Goal: Task Accomplishment & Management: Complete application form

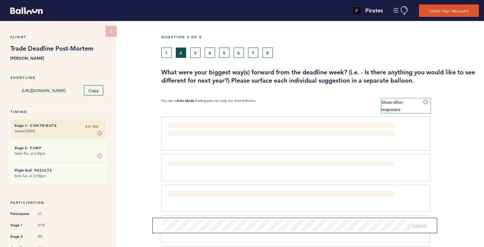
click at [428, 101] on span at bounding box center [427, 102] width 7 height 2
click at [0, 0] on input "Show other responses" at bounding box center [0, 0] width 0 height 0
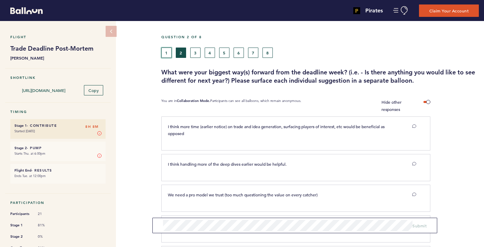
click at [167, 50] on button "1" at bounding box center [166, 52] width 10 height 10
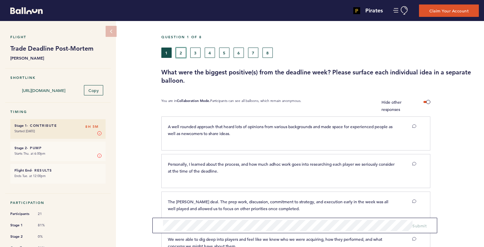
click at [182, 51] on button "2" at bounding box center [181, 52] width 10 height 10
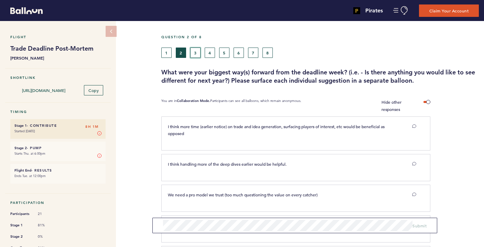
click at [194, 53] on button "3" at bounding box center [195, 52] width 10 height 10
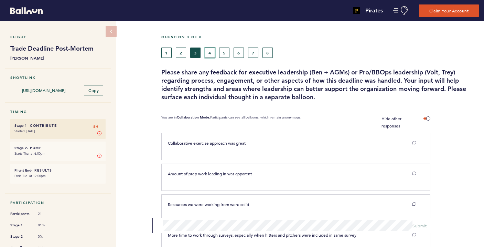
click at [209, 50] on button "4" at bounding box center [210, 52] width 10 height 10
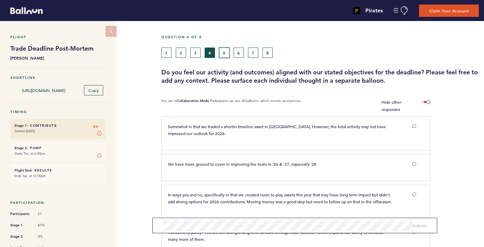
click at [224, 50] on button "5" at bounding box center [224, 52] width 10 height 10
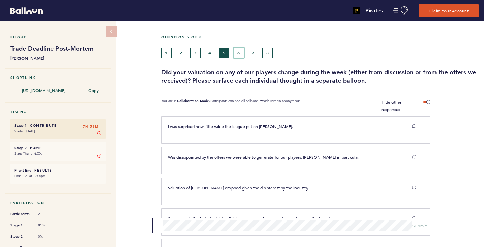
click at [238, 52] on button "6" at bounding box center [239, 52] width 10 height 10
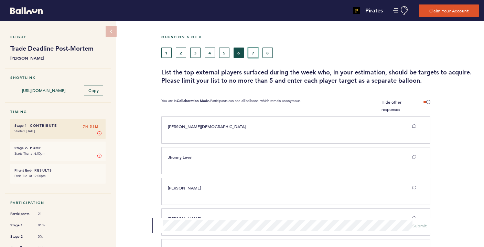
click at [255, 52] on button "7" at bounding box center [253, 52] width 10 height 10
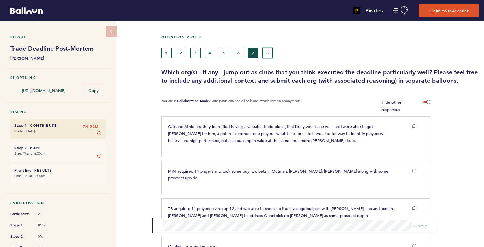
click at [268, 53] on button "8" at bounding box center [268, 52] width 10 height 10
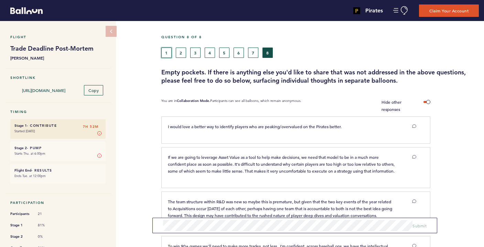
click at [166, 53] on button "1" at bounding box center [166, 52] width 10 height 10
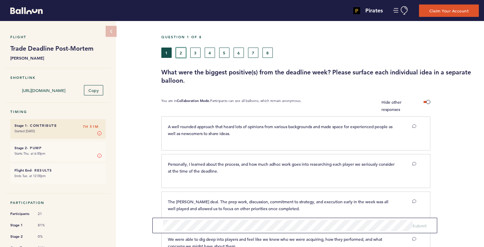
click at [180, 53] on button "2" at bounding box center [181, 52] width 10 height 10
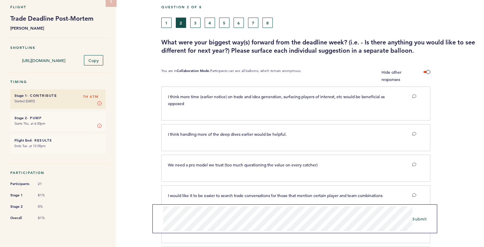
scroll to position [31, 0]
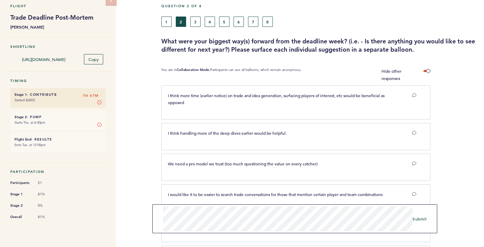
click at [154, 206] on form "Submit" at bounding box center [294, 218] width 285 height 29
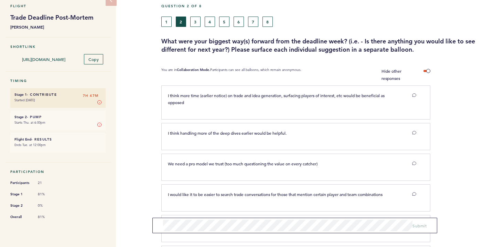
click at [141, 150] on div "Flight Trade Deadline Post-Mortem [PERSON_NAME] Shortlink [URL][DOMAIN_NAME] Co…" at bounding box center [242, 103] width 484 height 226
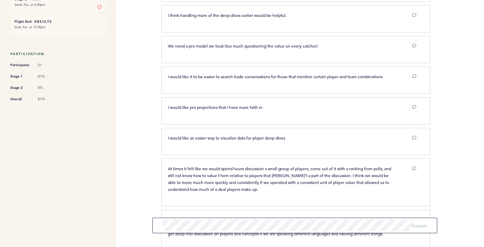
scroll to position [0, 0]
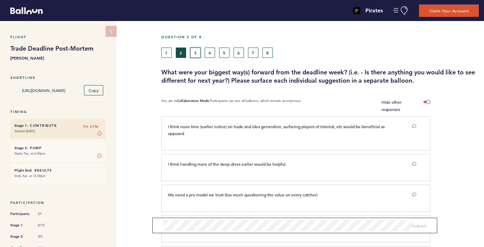
click at [194, 50] on button "3" at bounding box center [195, 52] width 10 height 10
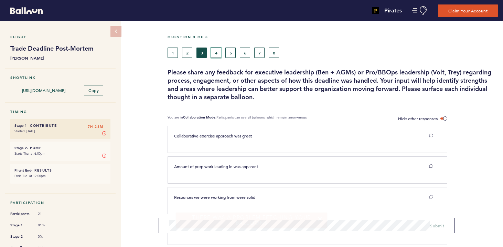
click at [215, 51] on button "4" at bounding box center [216, 52] width 10 height 10
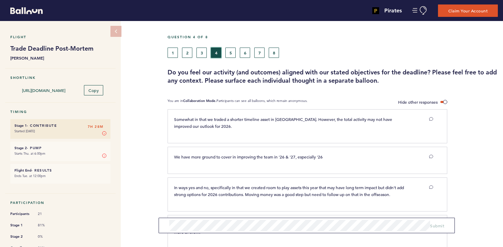
scroll to position [70, 0]
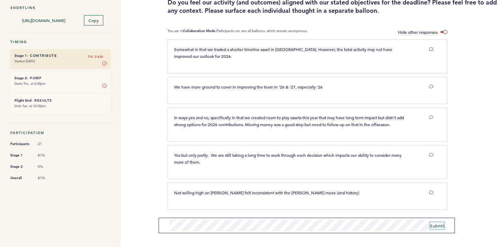
click at [440, 226] on span "Submit" at bounding box center [437, 226] width 14 height 6
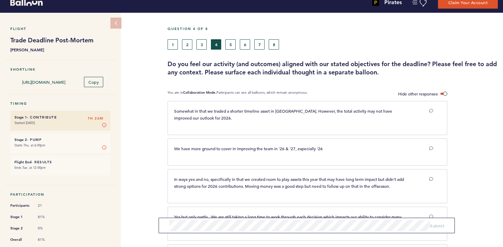
scroll to position [0, 0]
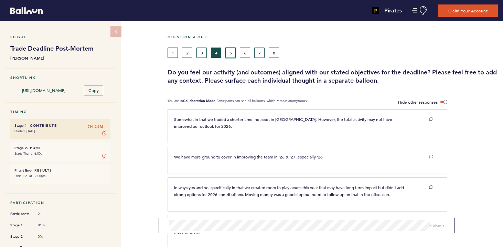
click at [230, 52] on button "5" at bounding box center [230, 52] width 10 height 10
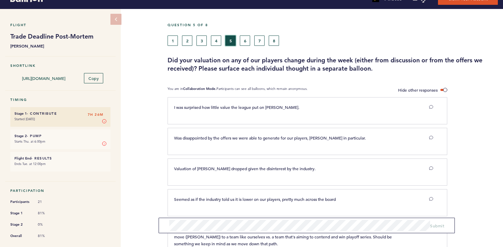
scroll to position [145, 0]
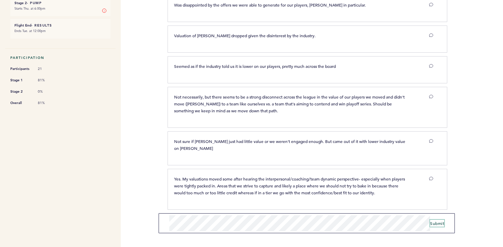
click at [440, 224] on span "Submit" at bounding box center [437, 223] width 14 height 6
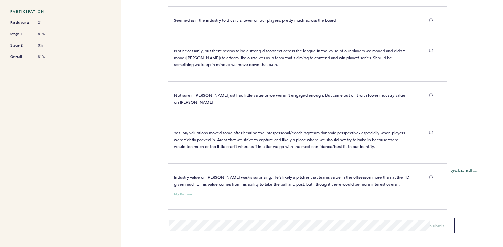
scroll to position [0, 0]
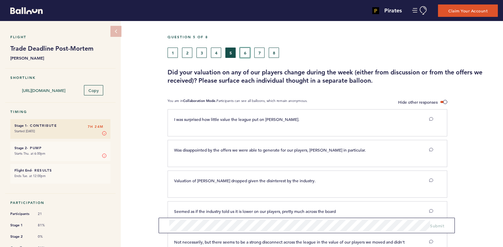
click at [248, 49] on button "6" at bounding box center [245, 52] width 10 height 10
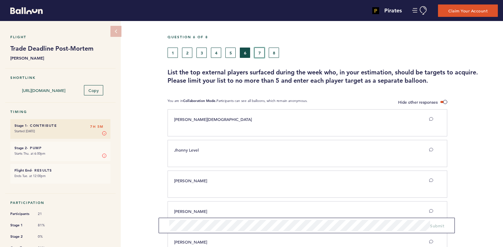
click at [261, 48] on button "7" at bounding box center [259, 52] width 10 height 10
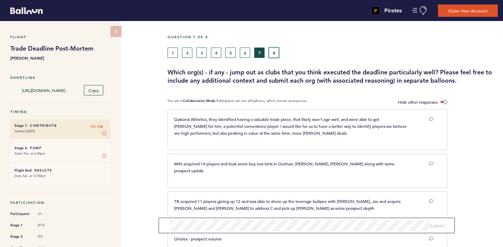
click at [275, 54] on button "8" at bounding box center [274, 52] width 10 height 10
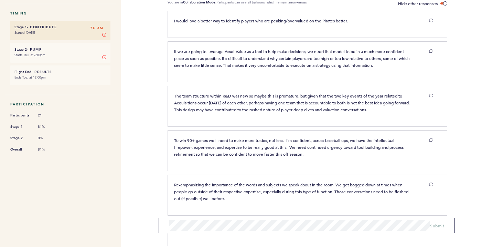
scroll to position [203, 0]
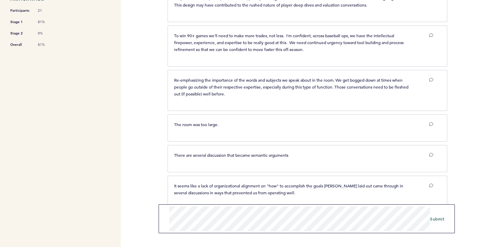
click at [167, 211] on form "Submit" at bounding box center [307, 218] width 297 height 29
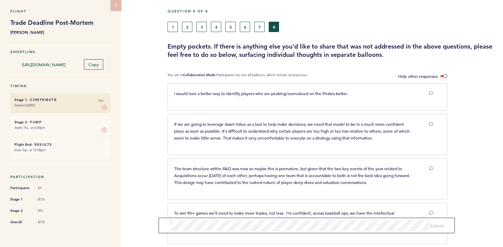
scroll to position [0, 0]
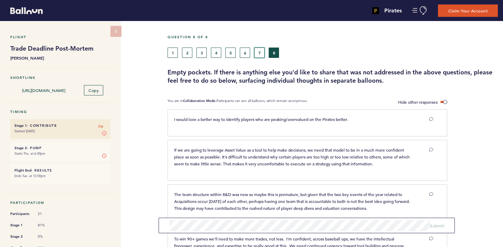
click at [261, 55] on button "7" at bounding box center [259, 52] width 10 height 10
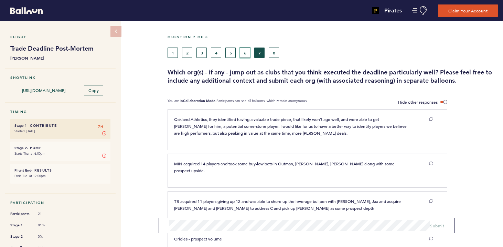
click at [244, 53] on button "6" at bounding box center [245, 52] width 10 height 10
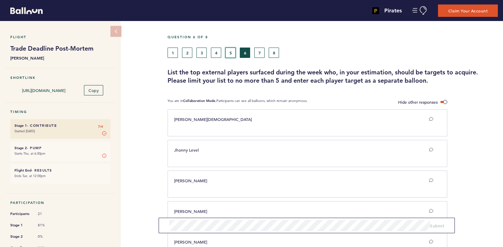
click at [234, 52] on button "5" at bounding box center [230, 52] width 10 height 10
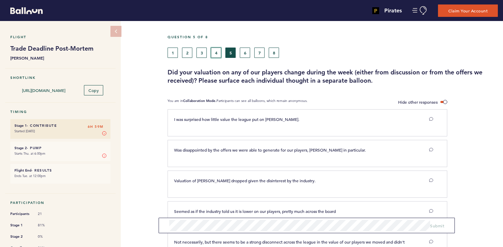
click at [217, 55] on button "4" at bounding box center [216, 52] width 10 height 10
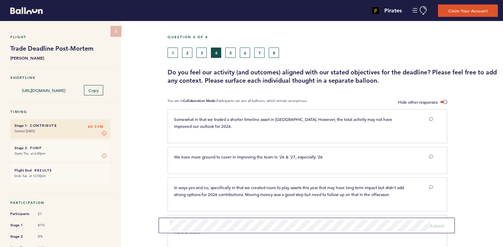
click at [203, 58] on div "Question 4 of 8 1 2 3 4 5 6 7 8 Do you feel our activity (and outcomes) aligned…" at bounding box center [335, 60] width 335 height 50
click at [203, 55] on button "3" at bounding box center [201, 52] width 10 height 10
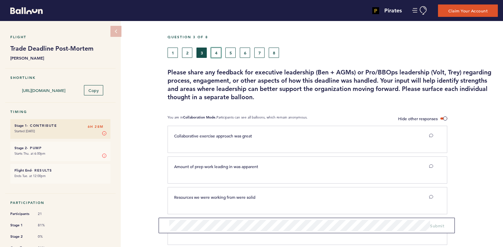
click at [216, 50] on button "4" at bounding box center [216, 52] width 10 height 10
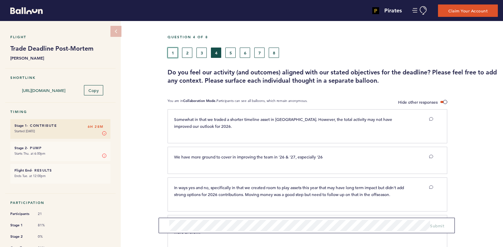
click at [171, 53] on button "1" at bounding box center [173, 52] width 10 height 10
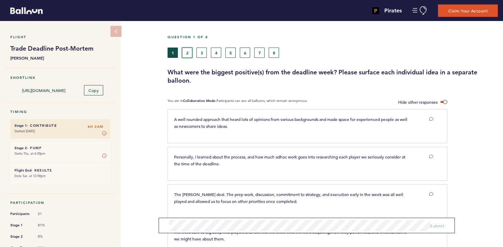
click at [188, 54] on button "2" at bounding box center [187, 52] width 10 height 10
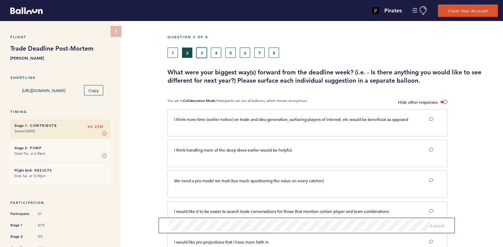
click at [199, 52] on button "3" at bounding box center [201, 52] width 10 height 10
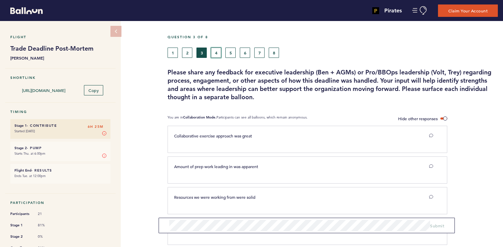
click at [218, 54] on button "4" at bounding box center [216, 52] width 10 height 10
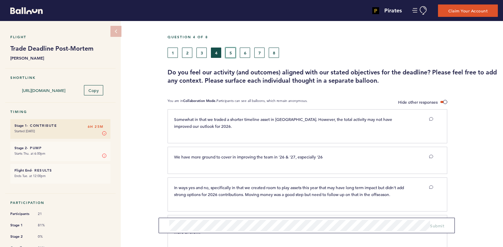
click at [229, 50] on button "5" at bounding box center [230, 52] width 10 height 10
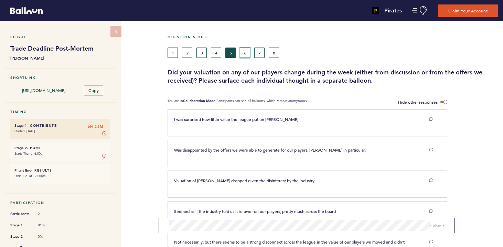
click at [242, 52] on button "6" at bounding box center [245, 52] width 10 height 10
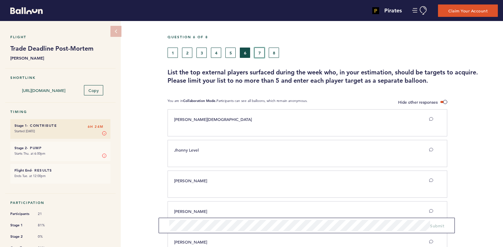
click at [258, 56] on button "7" at bounding box center [259, 52] width 10 height 10
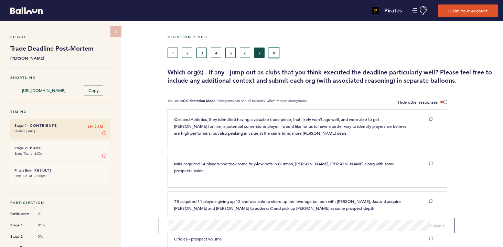
click at [276, 47] on button "8" at bounding box center [274, 52] width 10 height 10
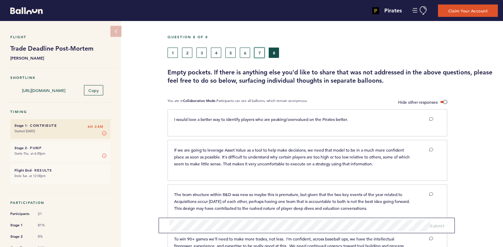
click at [262, 54] on button "7" at bounding box center [259, 52] width 10 height 10
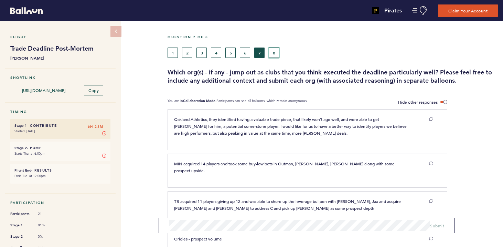
click at [276, 53] on button "8" at bounding box center [274, 52] width 10 height 10
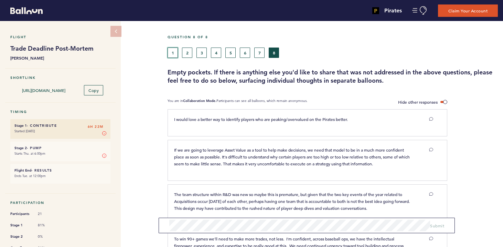
click at [171, 53] on button "1" at bounding box center [173, 52] width 10 height 10
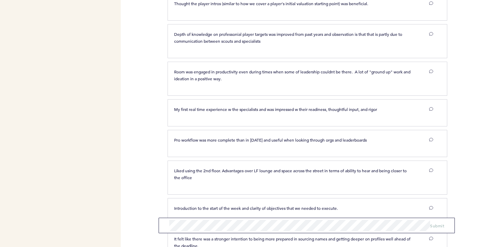
scroll to position [922, 0]
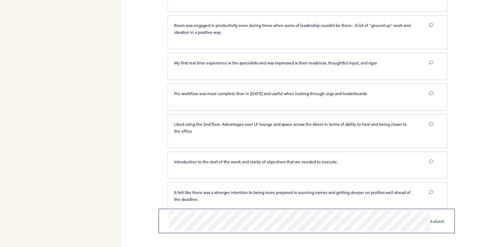
click at [168, 222] on form "Submit" at bounding box center [307, 220] width 297 height 24
click at [437, 221] on span "Submit" at bounding box center [437, 221] width 14 height 6
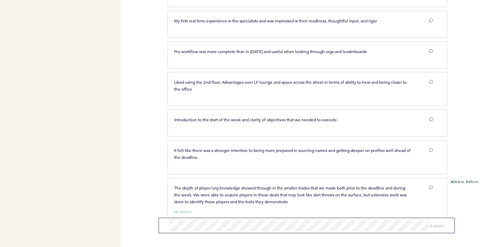
scroll to position [963, 0]
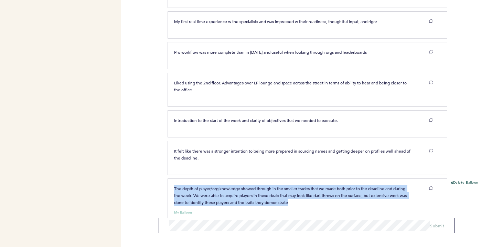
drag, startPoint x: 299, startPoint y: 194, endPoint x: 172, endPoint y: 180, distance: 128.1
click at [172, 185] on div "The depth of player/org knowledge showed through in the smaller trades that we …" at bounding box center [292, 195] width 247 height 21
copy span "The depth of player/org knowledge showed through in the smaller trades that we …"
click at [459, 180] on button "Delete Balloon" at bounding box center [465, 183] width 28 height 6
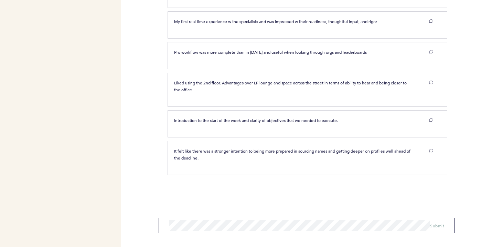
scroll to position [922, 0]
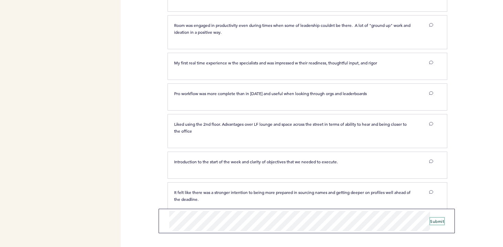
click at [440, 223] on span "Submit" at bounding box center [437, 221] width 14 height 6
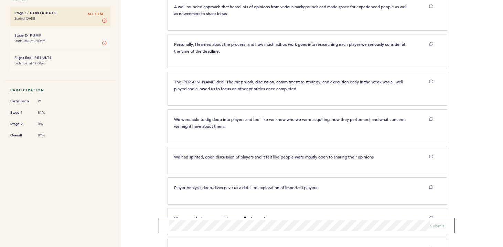
scroll to position [0, 0]
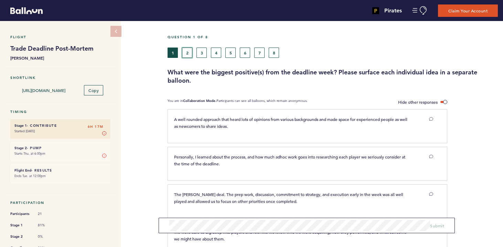
click at [188, 52] on button "2" at bounding box center [187, 52] width 10 height 10
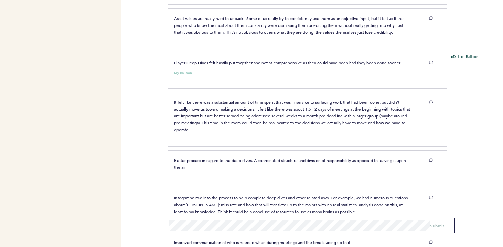
scroll to position [1143, 0]
click at [462, 61] on button "Delete Balloon" at bounding box center [465, 58] width 28 height 6
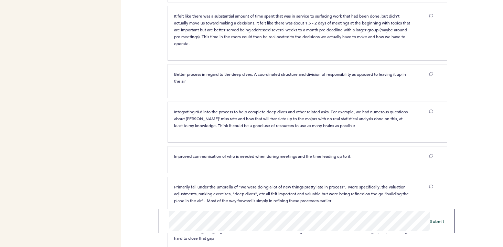
scroll to position [1191, 0]
click at [439, 221] on span "Submit" at bounding box center [437, 221] width 14 height 6
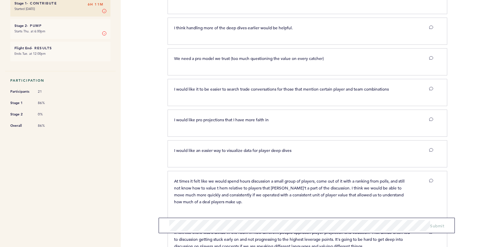
scroll to position [0, 0]
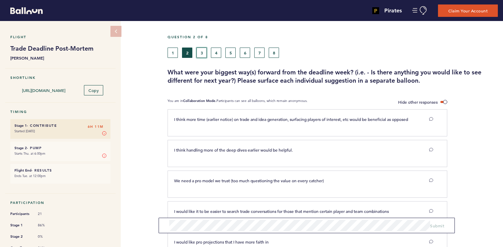
click at [203, 54] on button "3" at bounding box center [201, 52] width 10 height 10
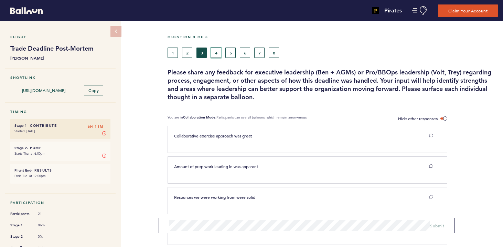
click at [215, 51] on button "4" at bounding box center [216, 52] width 10 height 10
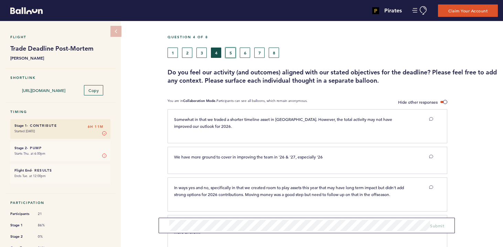
click at [230, 53] on button "5" at bounding box center [230, 52] width 10 height 10
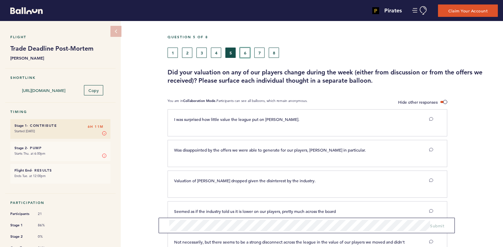
click at [243, 56] on button "6" at bounding box center [245, 52] width 10 height 10
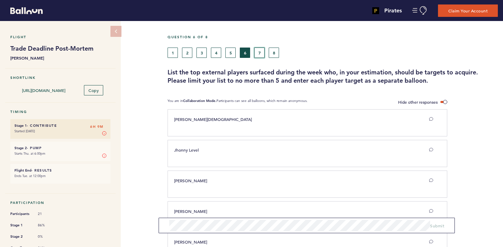
click at [259, 51] on button "7" at bounding box center [259, 52] width 10 height 10
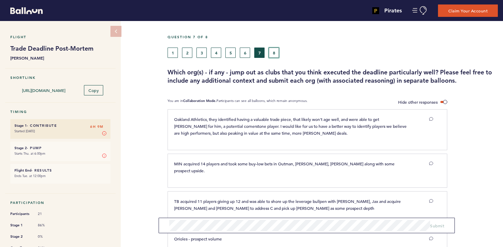
click at [273, 54] on button "8" at bounding box center [274, 52] width 10 height 10
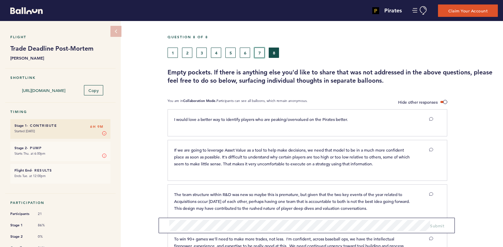
click at [257, 54] on button "7" at bounding box center [259, 52] width 10 height 10
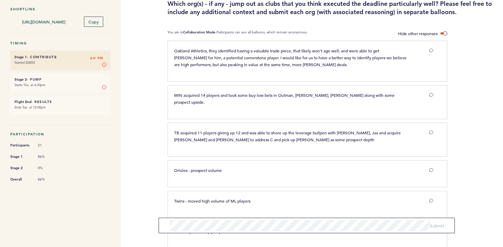
scroll to position [100, 0]
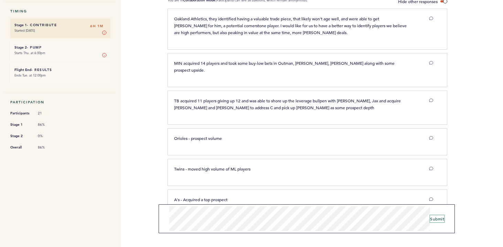
click at [440, 218] on span "Submit" at bounding box center [437, 219] width 14 height 6
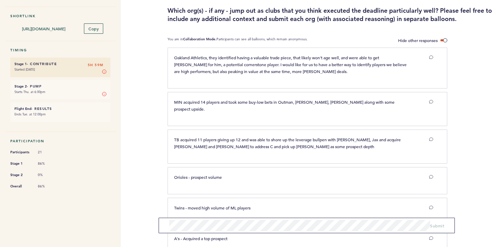
scroll to position [0, 0]
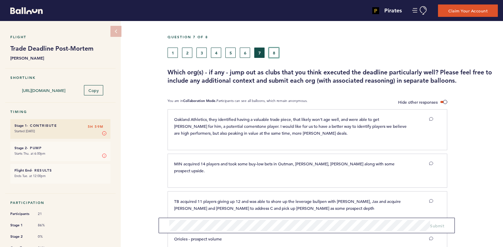
click at [274, 54] on button "8" at bounding box center [274, 52] width 10 height 10
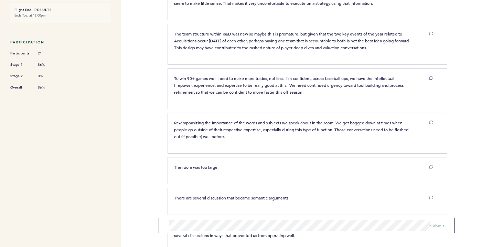
scroll to position [203, 0]
